Goal: Task Accomplishment & Management: Manage account settings

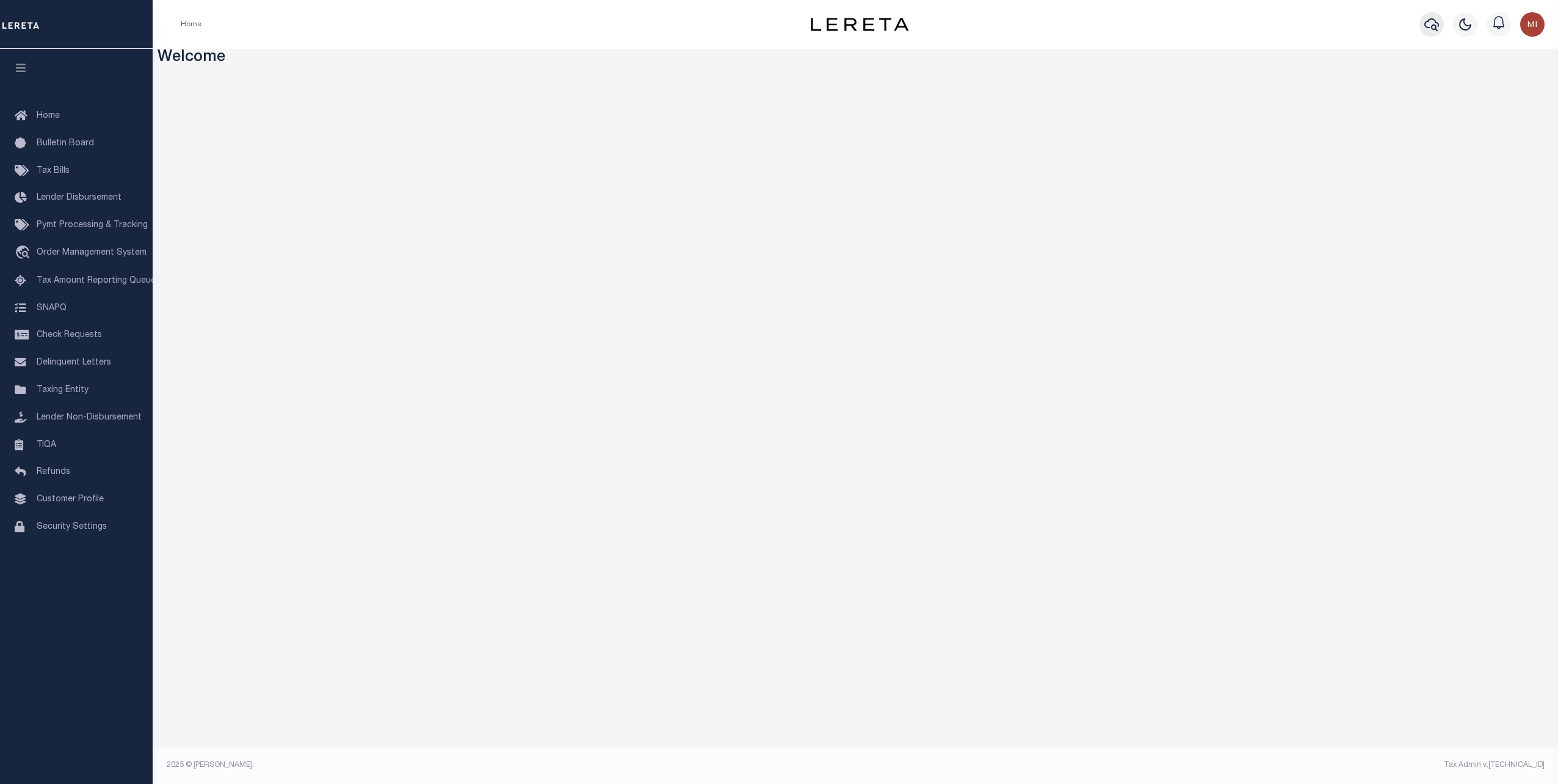
click at [1429, 25] on icon "button" at bounding box center [1431, 25] width 15 height 15
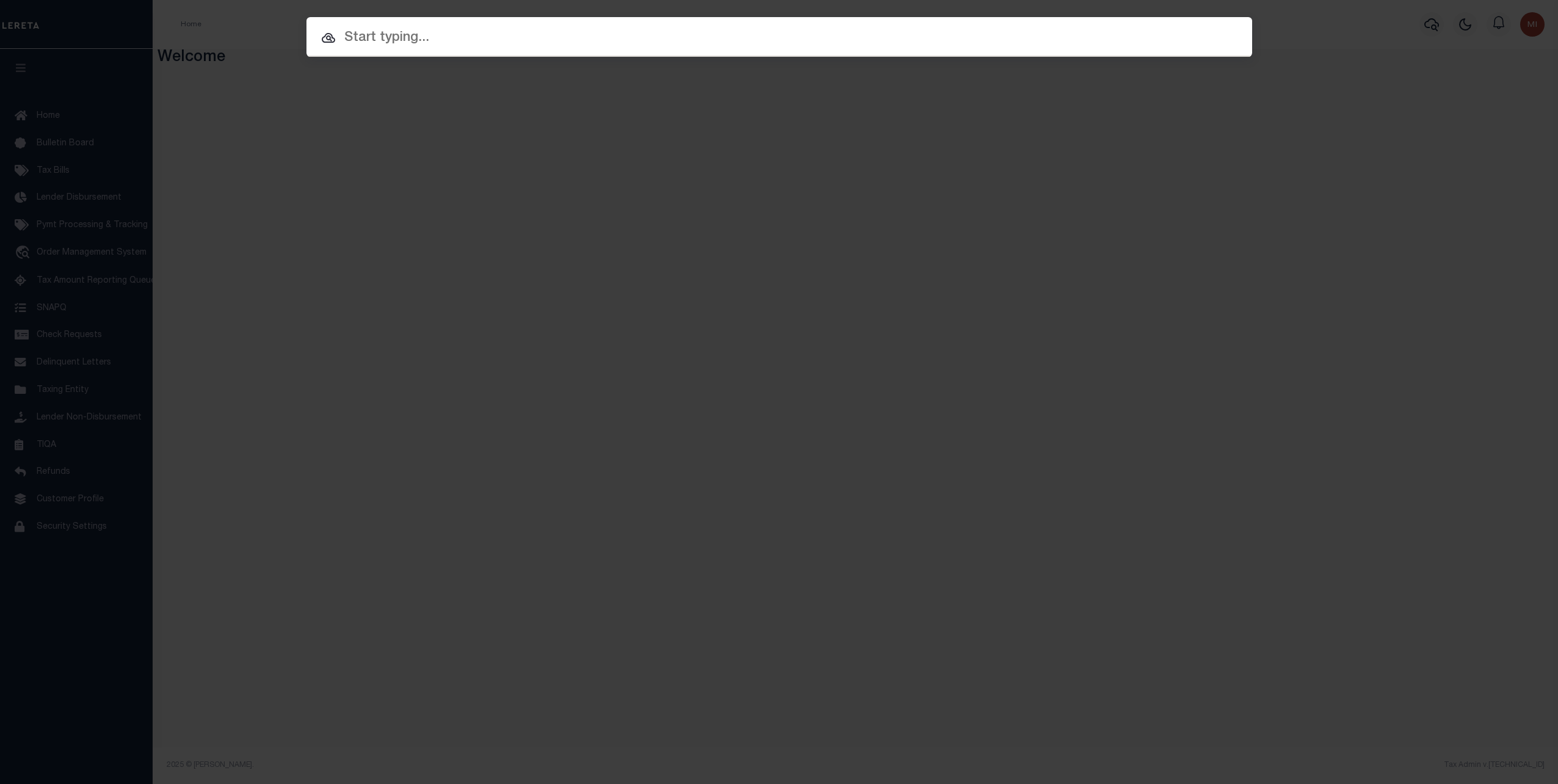
click at [411, 49] on div at bounding box center [779, 36] width 946 height 39
click at [413, 42] on input "text" at bounding box center [779, 38] width 946 height 21
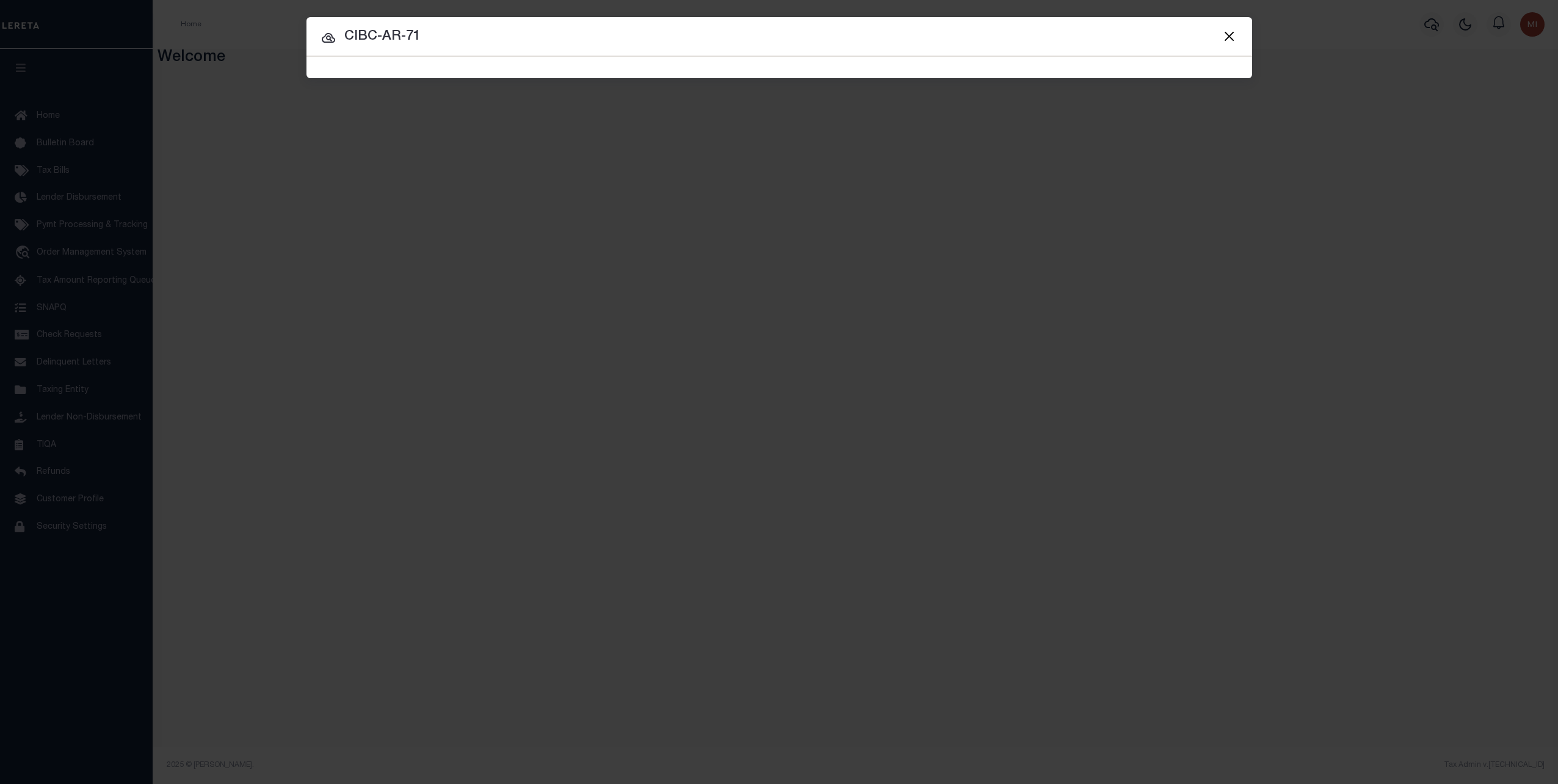
type input "CIBC-AR-71"
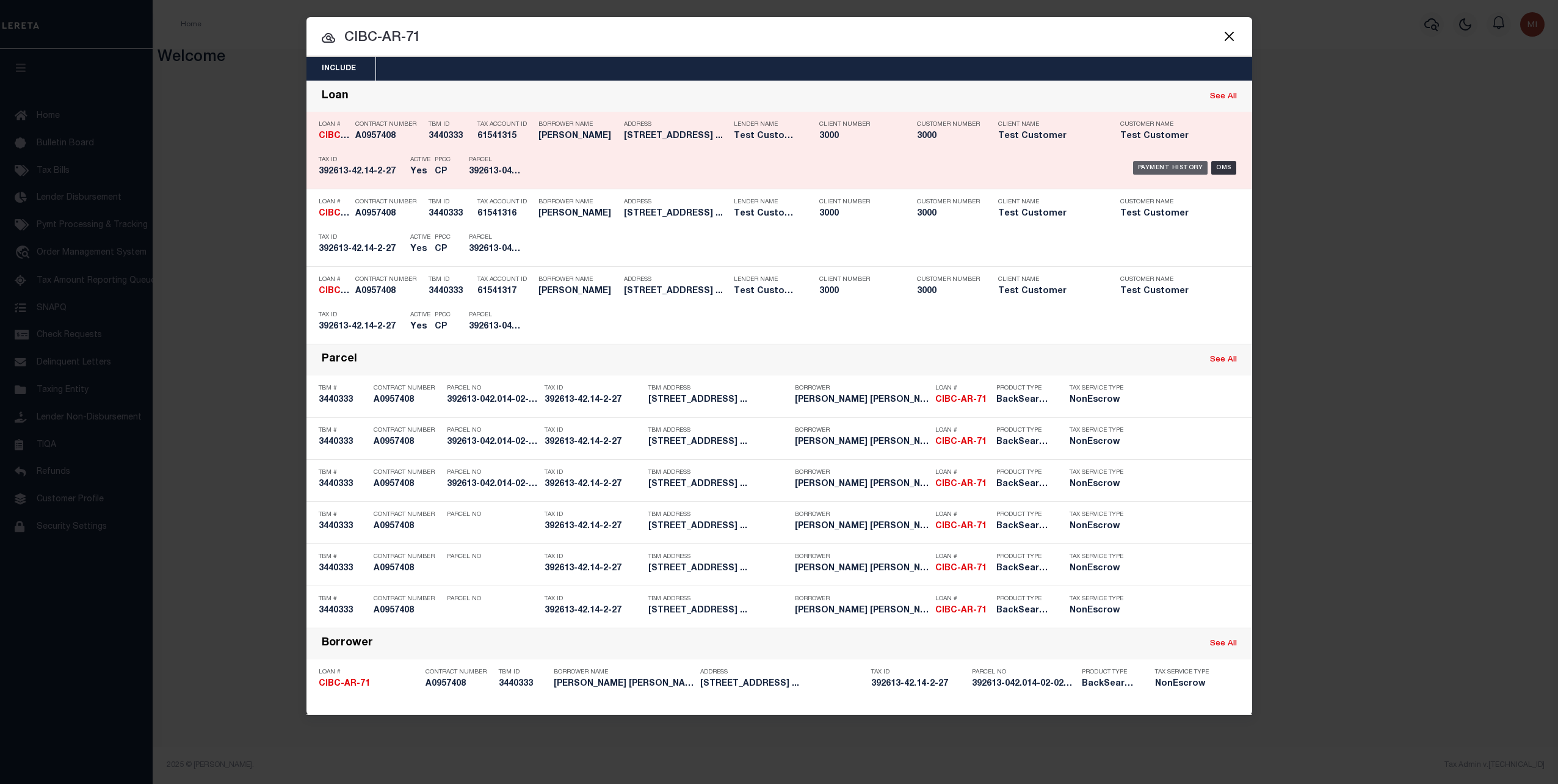
click at [1180, 166] on div "Payment History" at bounding box center [1170, 168] width 75 height 13
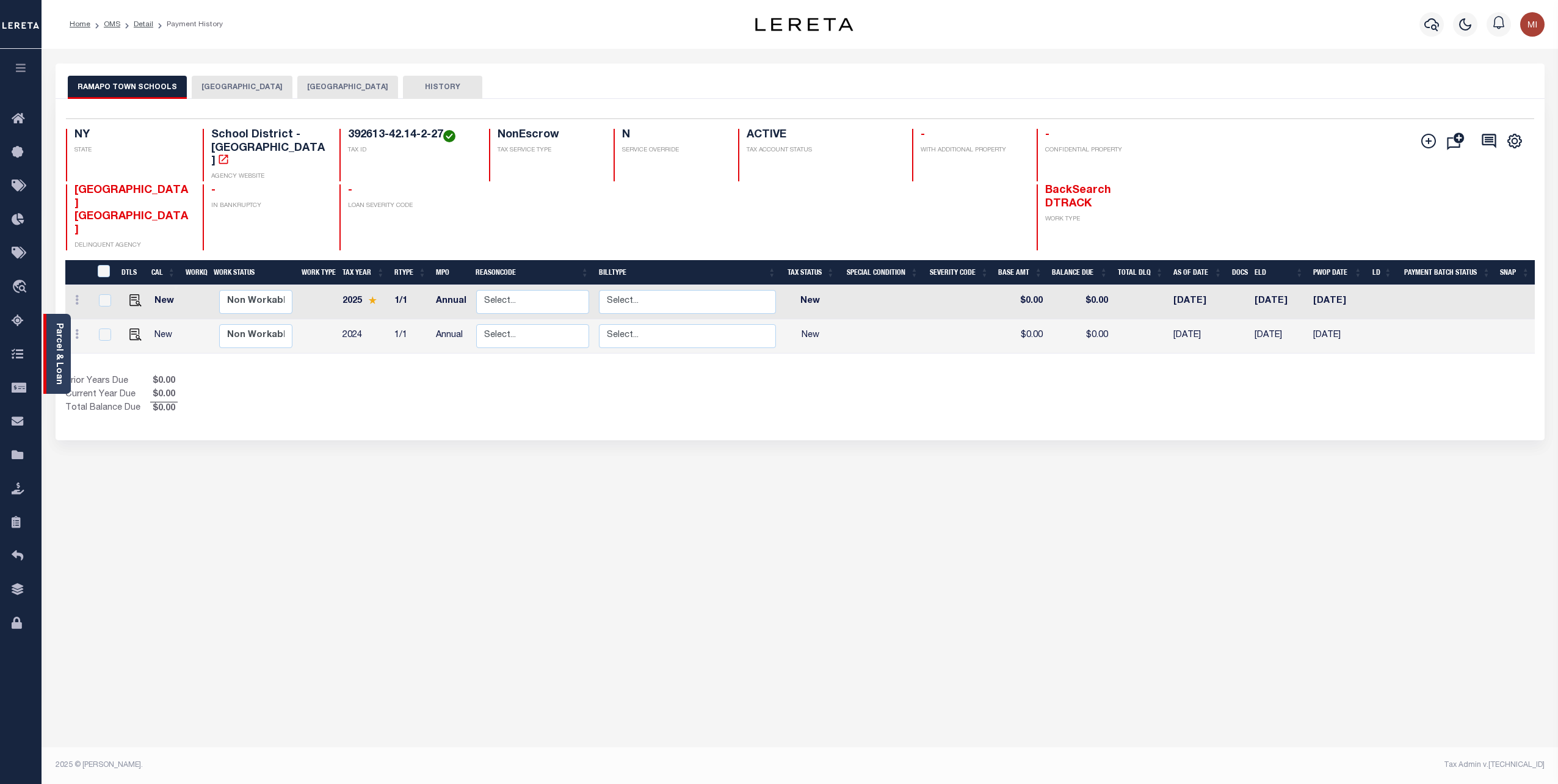
click at [57, 351] on link "Parcel & Loan" at bounding box center [59, 354] width 9 height 62
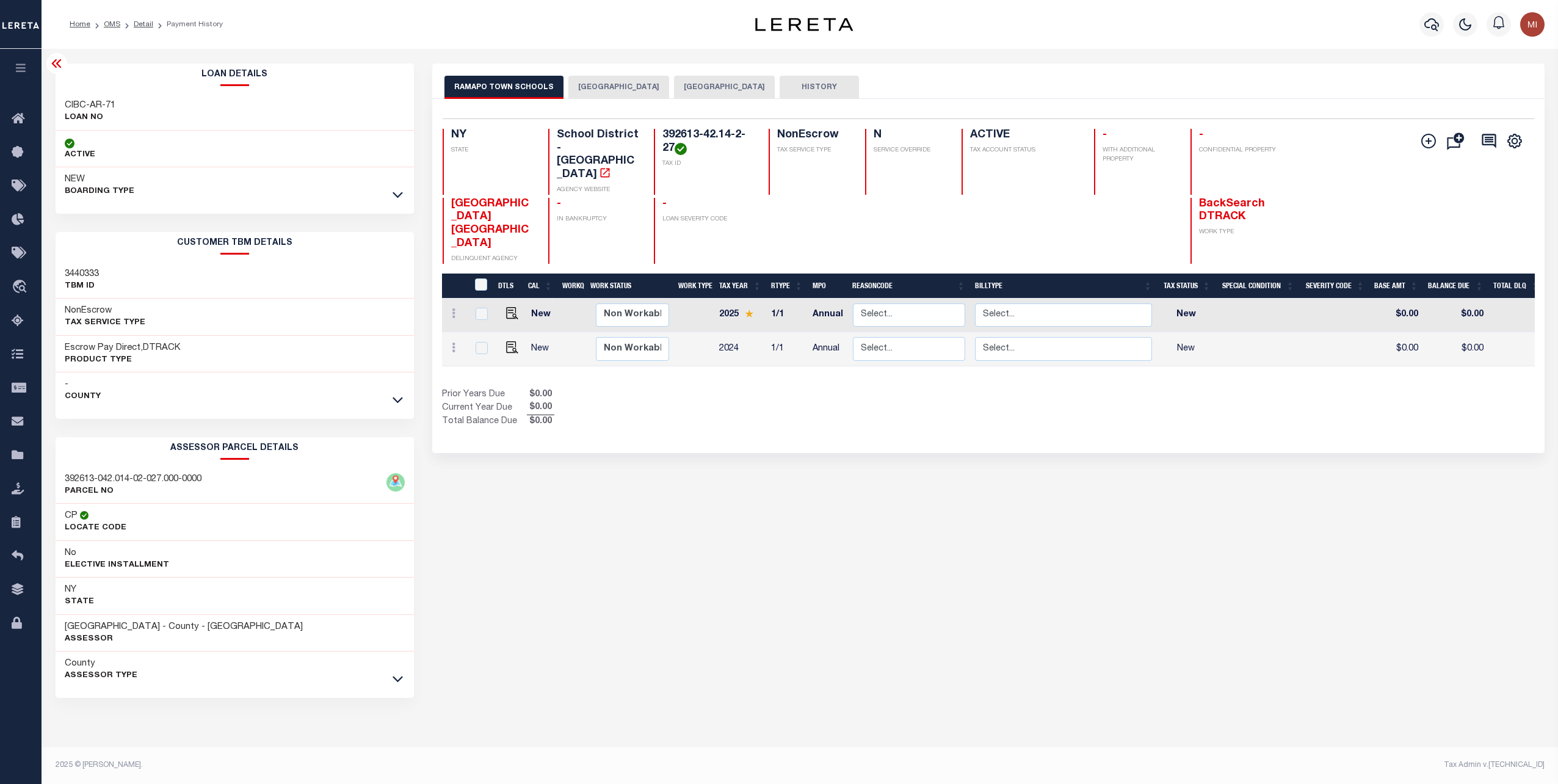
click at [771, 560] on div "RAMAPO TOWN SCHOOLS NEW HEMPSTEAD VILLAGE RAMAPO TOWN HISTORY 2 1" at bounding box center [988, 407] width 1131 height 689
click at [81, 274] on h3 "3440333" at bounding box center [82, 274] width 34 height 12
copy h3 "3440333"
click at [1220, 699] on div "RAMAPO TOWN SCHOOLS NEW HEMPSTEAD VILLAGE RAMAPO TOWN HISTORY 2 1" at bounding box center [988, 407] width 1131 height 689
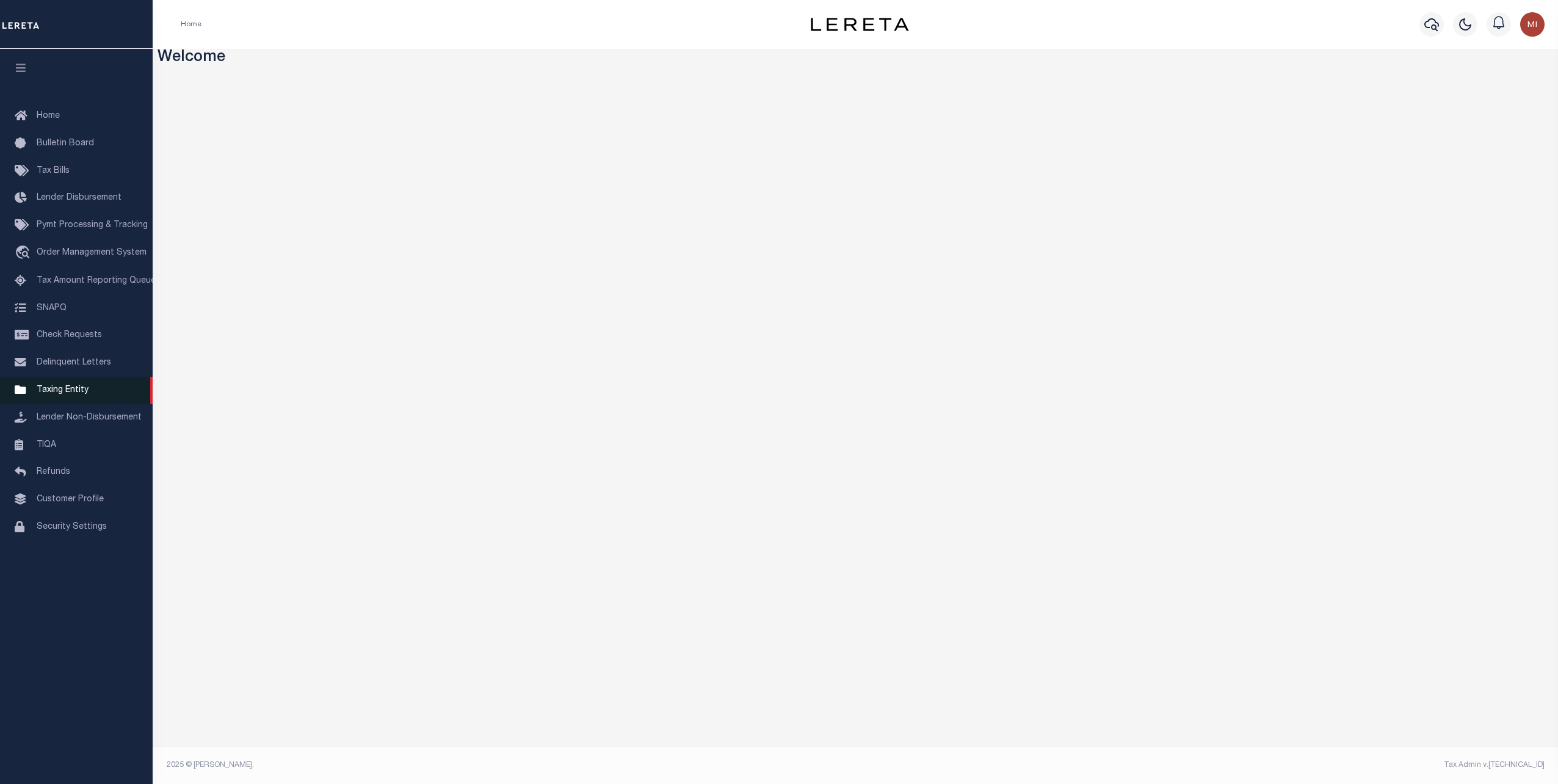
drag, startPoint x: 70, startPoint y: 396, endPoint x: 180, endPoint y: 386, distance: 110.5
click at [70, 394] on span "Taxing Entity" at bounding box center [63, 390] width 52 height 9
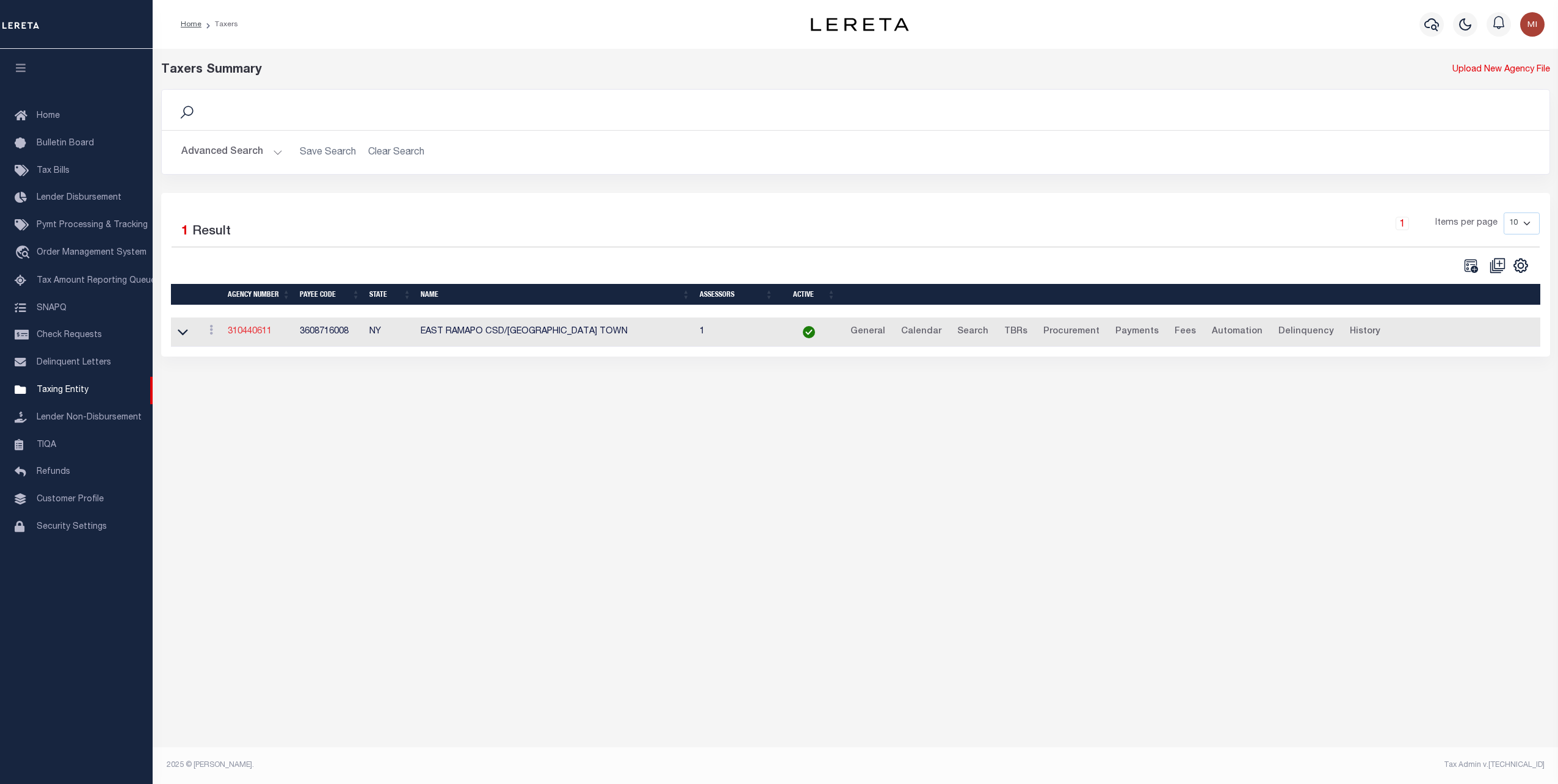
click at [256, 333] on link "310440611" at bounding box center [250, 331] width 44 height 9
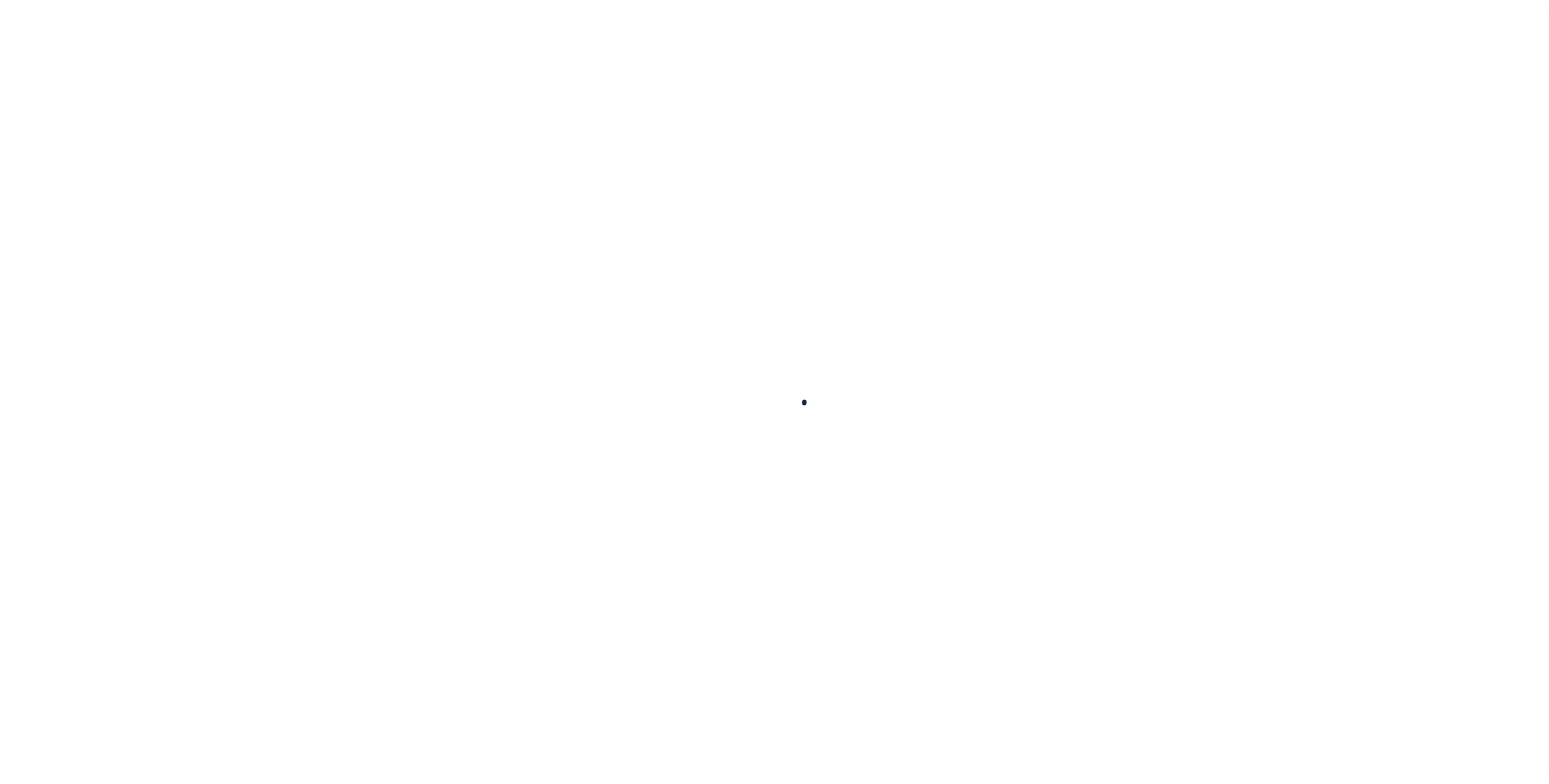
select select
checkbox input "false"
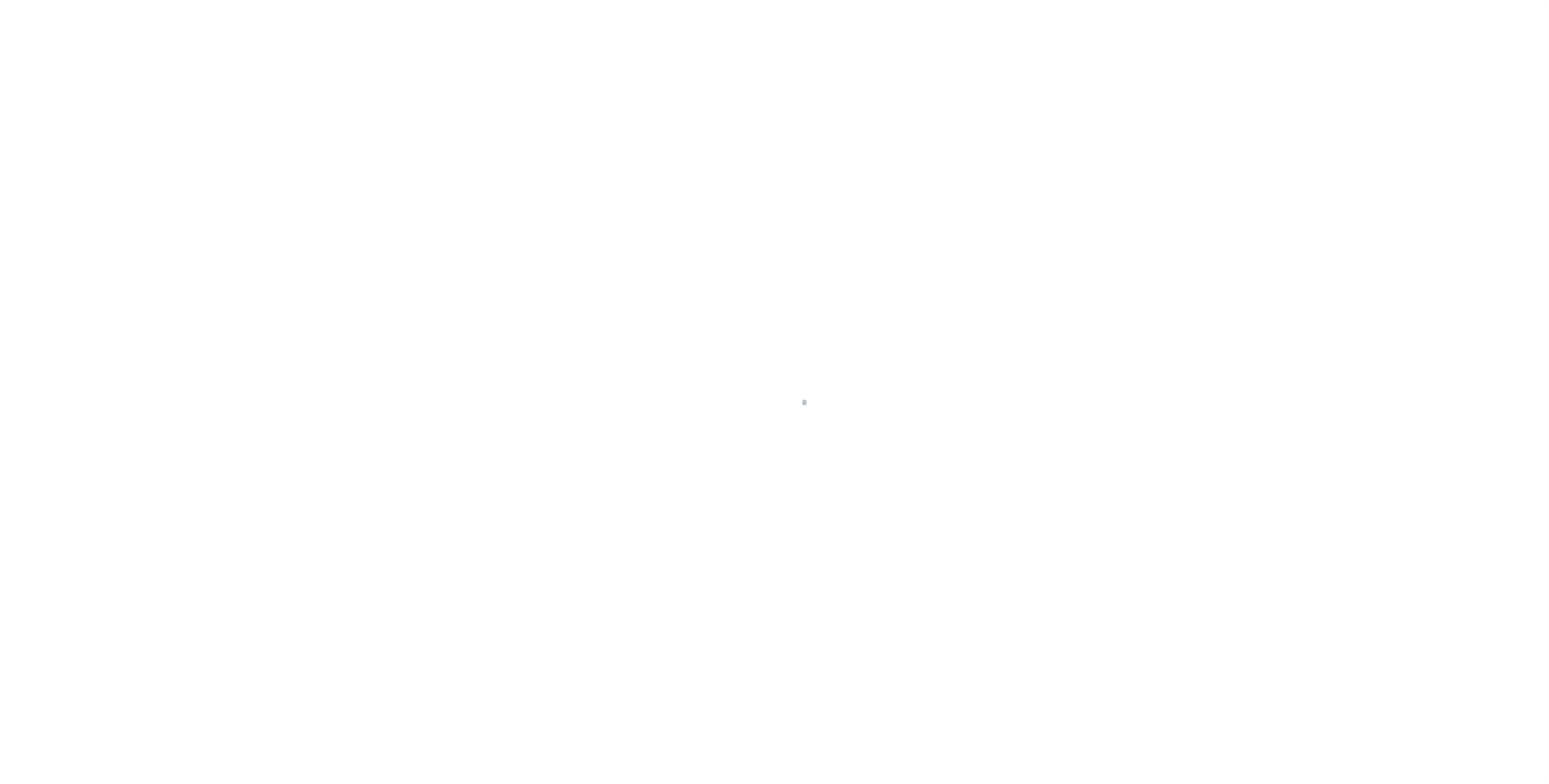
checkbox input "false"
type input "3608716008"
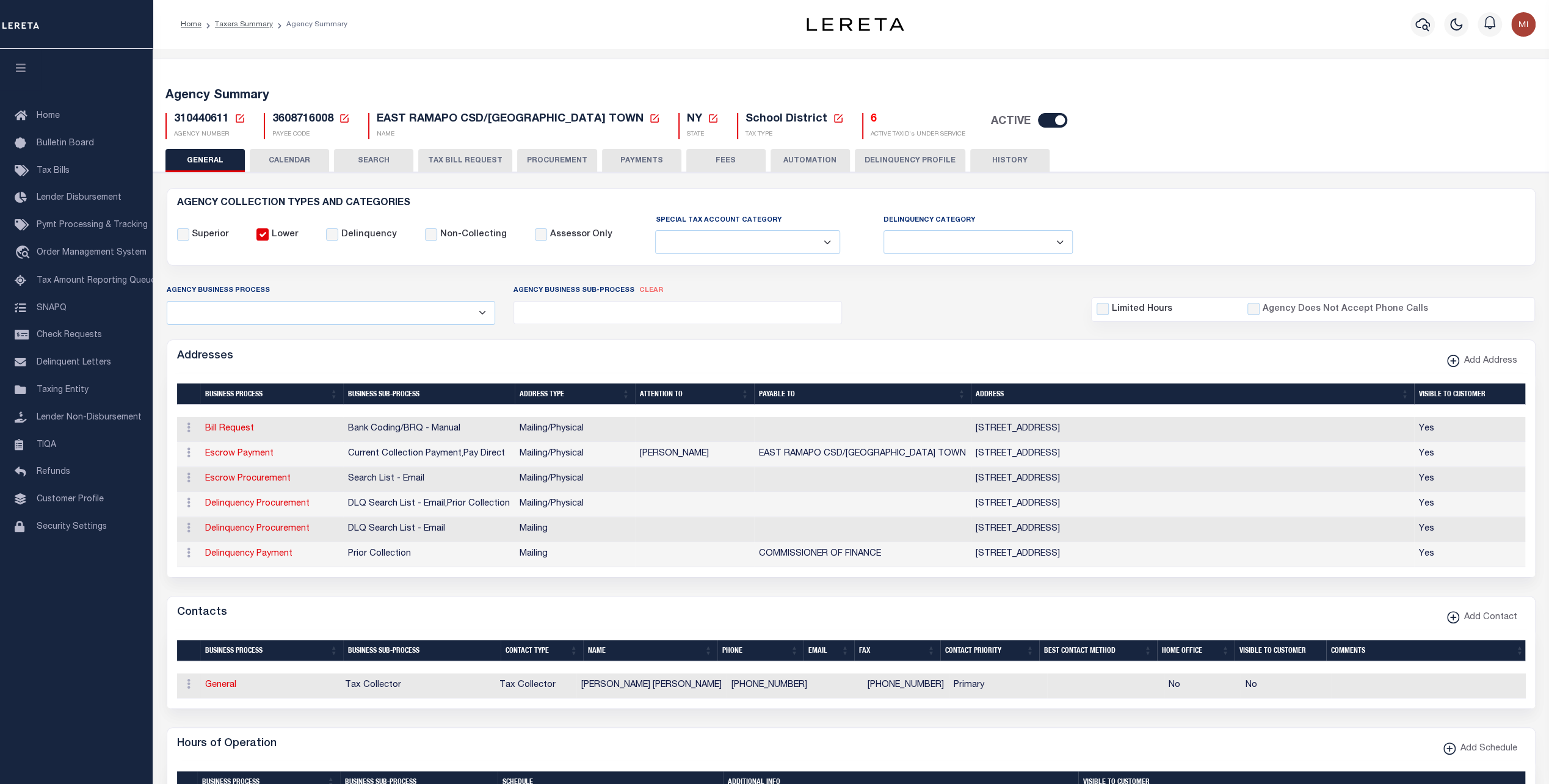
click at [290, 158] on button "CALENDAR" at bounding box center [290, 160] width 79 height 23
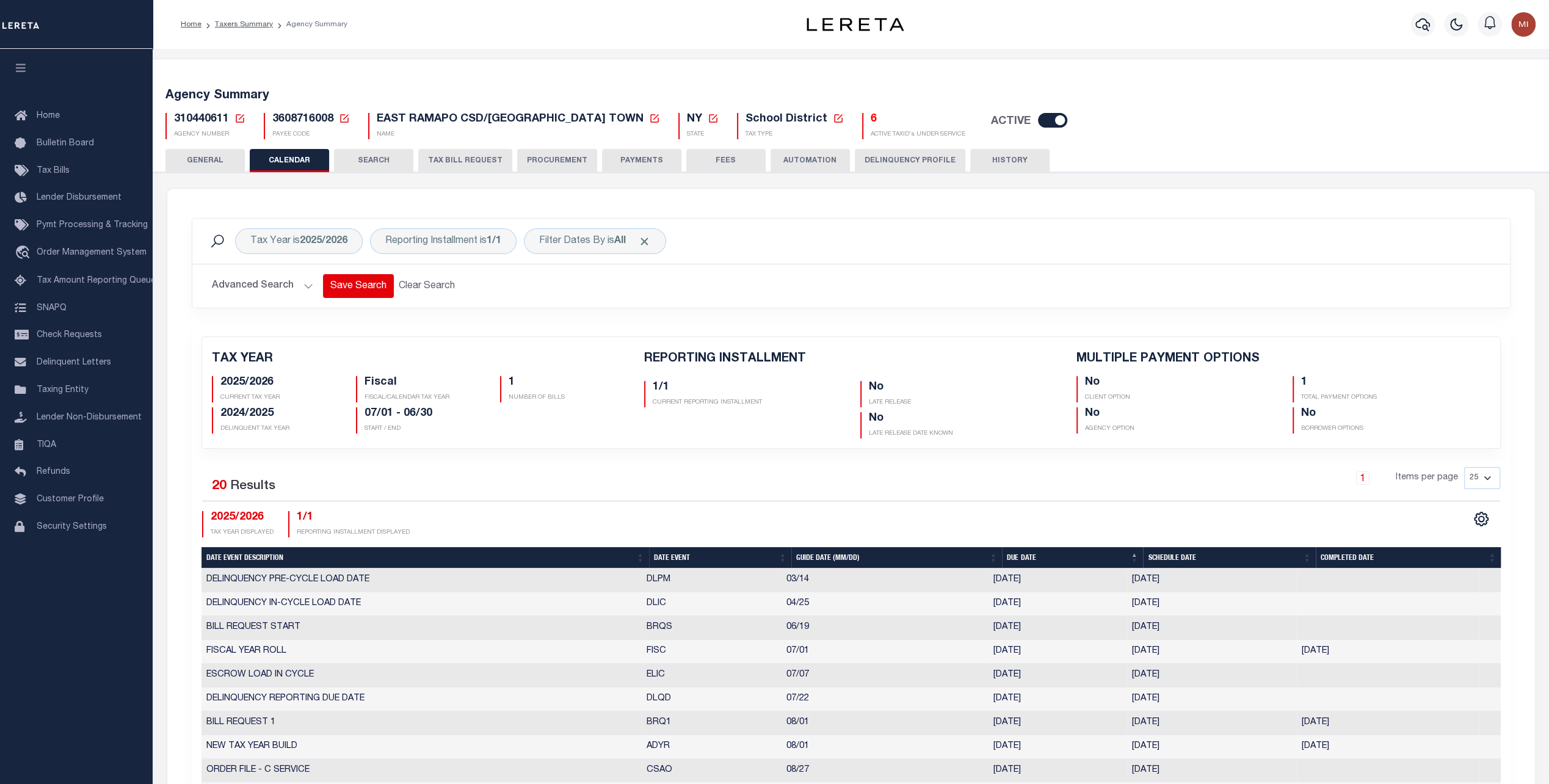
checkbox input "false"
type input "1"
